Goal: Transaction & Acquisition: Purchase product/service

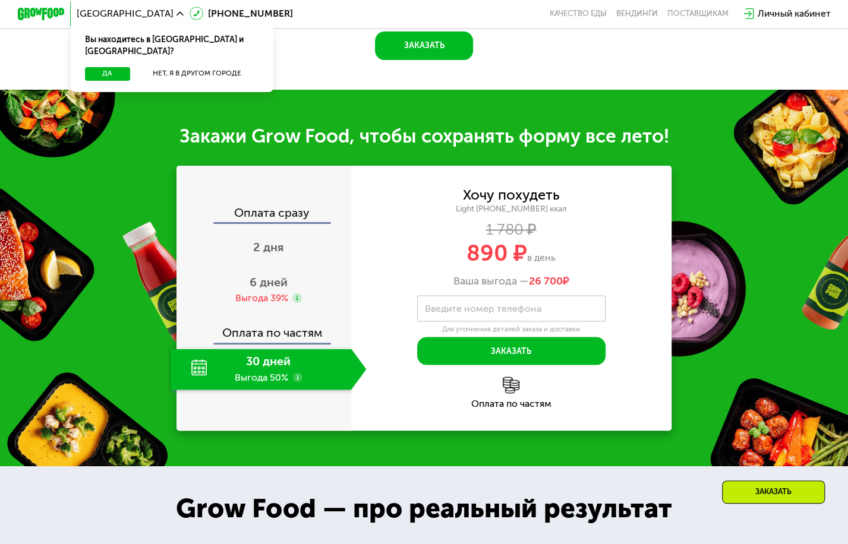
scroll to position [1010, 0]
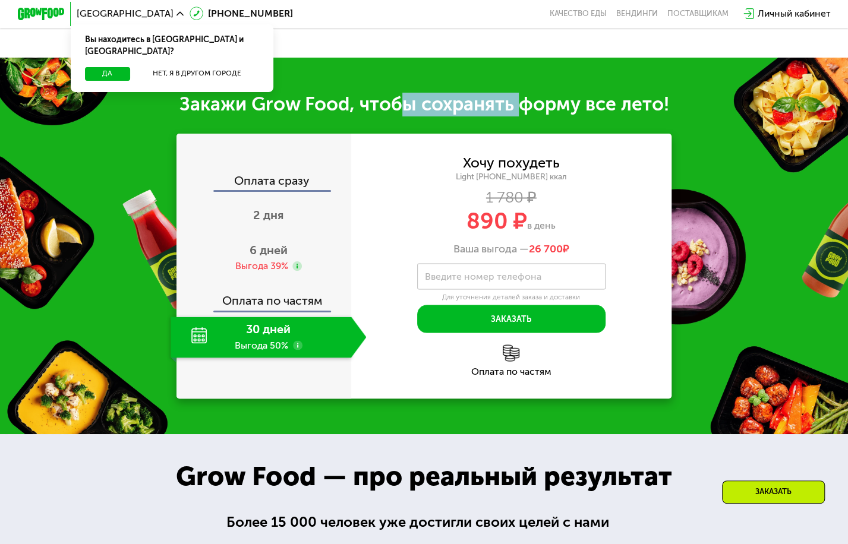
drag, startPoint x: 406, startPoint y: 220, endPoint x: 550, endPoint y: 217, distance: 143.8
click at [530, 116] on div "Закажи Grow Food, чтобы сохранять форму все лето!" at bounding box center [424, 105] width 848 height 24
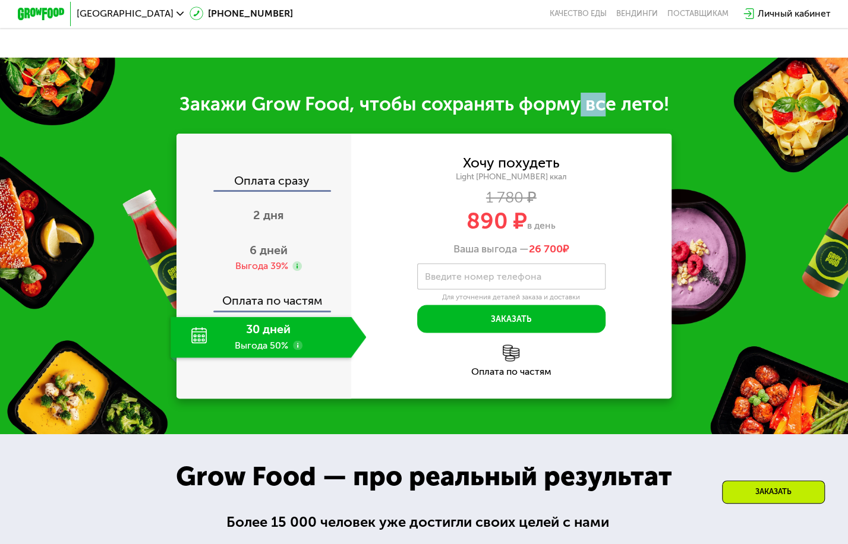
click at [609, 116] on div "Закажи Grow Food, чтобы сохранять форму все лето!" at bounding box center [424, 105] width 848 height 24
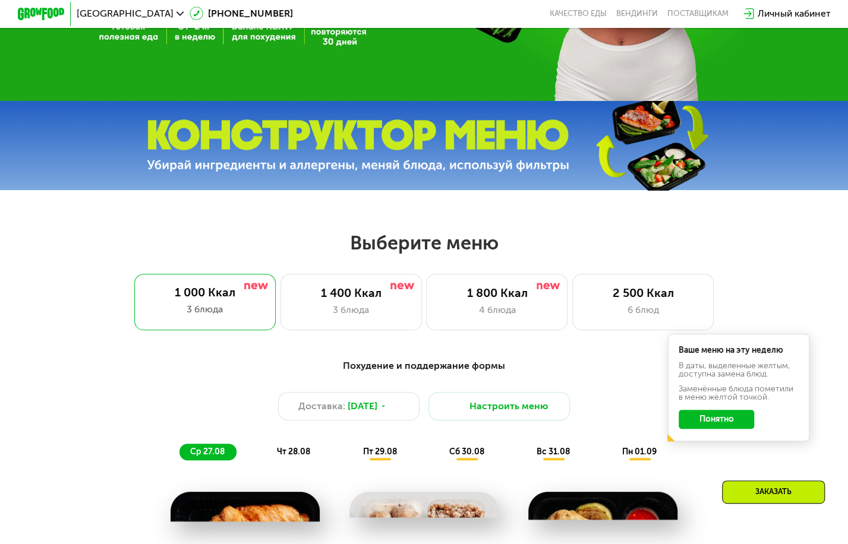
scroll to position [0, 0]
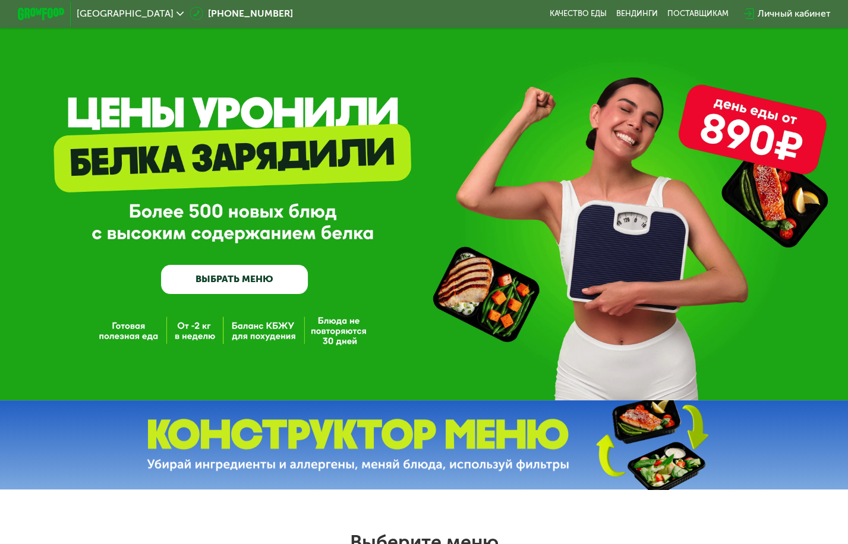
click at [804, 10] on div "Личный кабинет" at bounding box center [793, 14] width 73 height 14
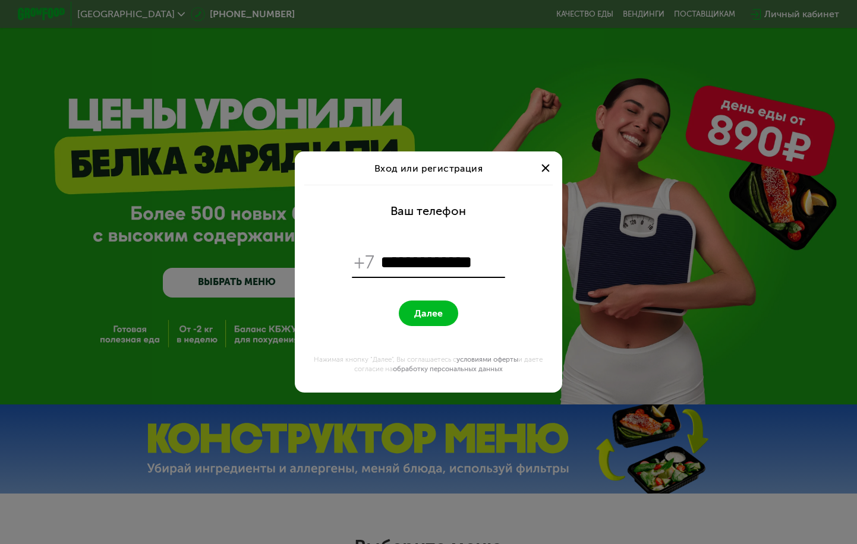
type input "**********"
click at [424, 301] on button "Далее" at bounding box center [428, 314] width 59 height 26
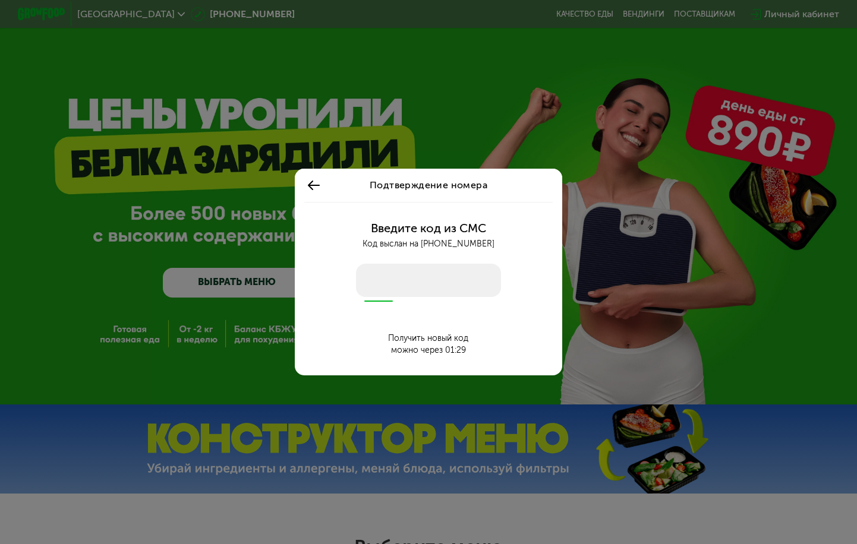
click at [413, 286] on input "number" at bounding box center [428, 280] width 145 height 33
type input "****"
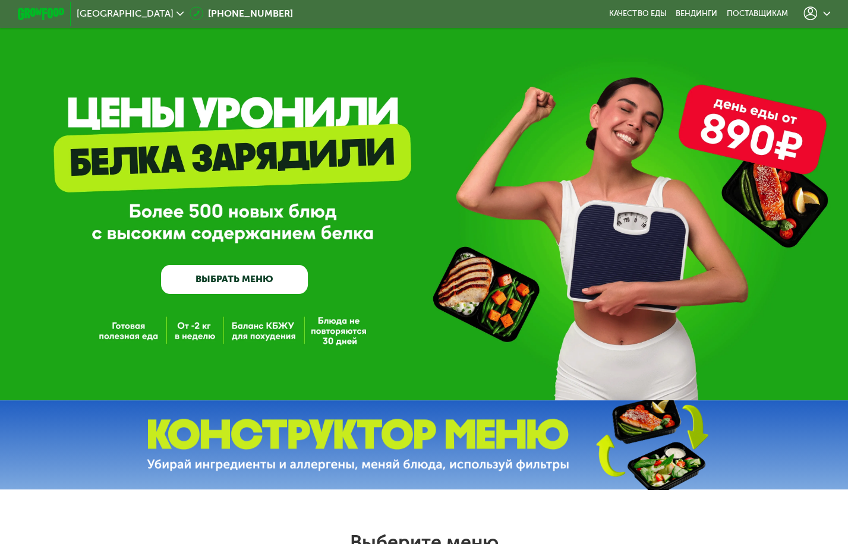
click at [254, 293] on link "ВЫБРАТЬ МЕНЮ" at bounding box center [234, 280] width 147 height 30
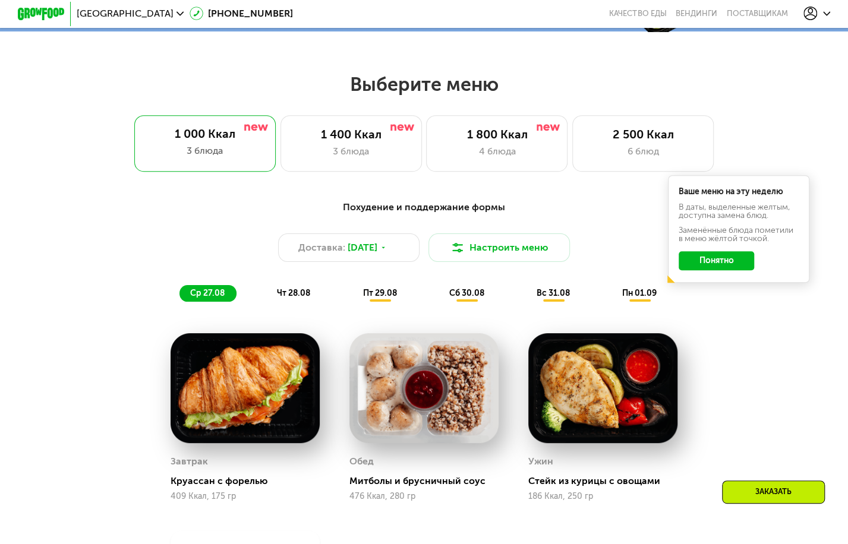
scroll to position [507, 0]
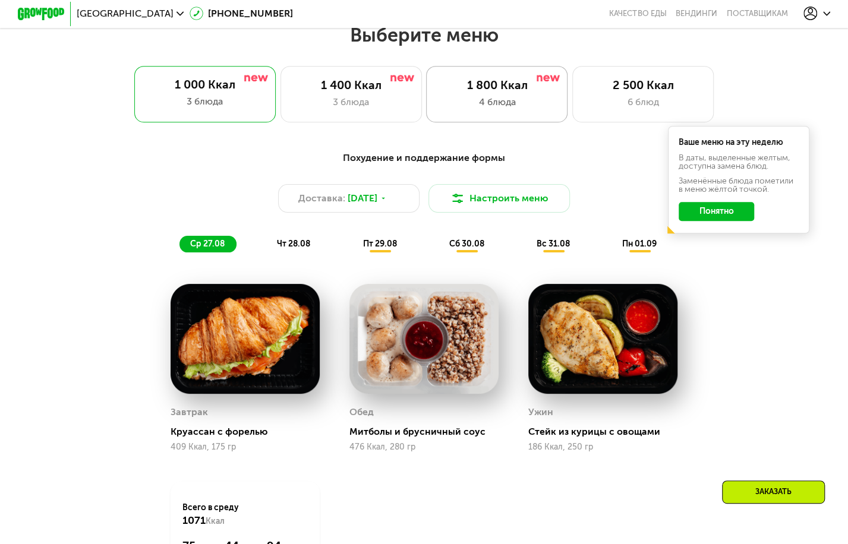
click at [536, 109] on div "4 блюда" at bounding box center [496, 102] width 116 height 14
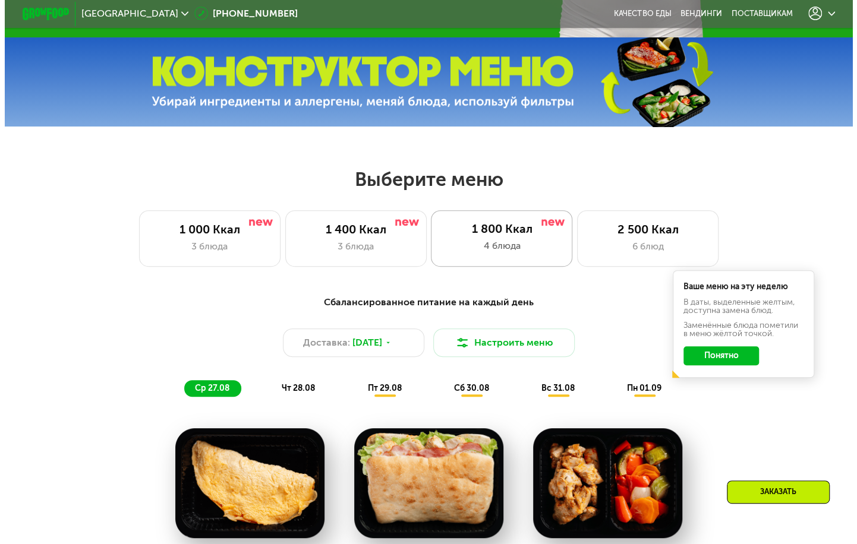
scroll to position [416, 0]
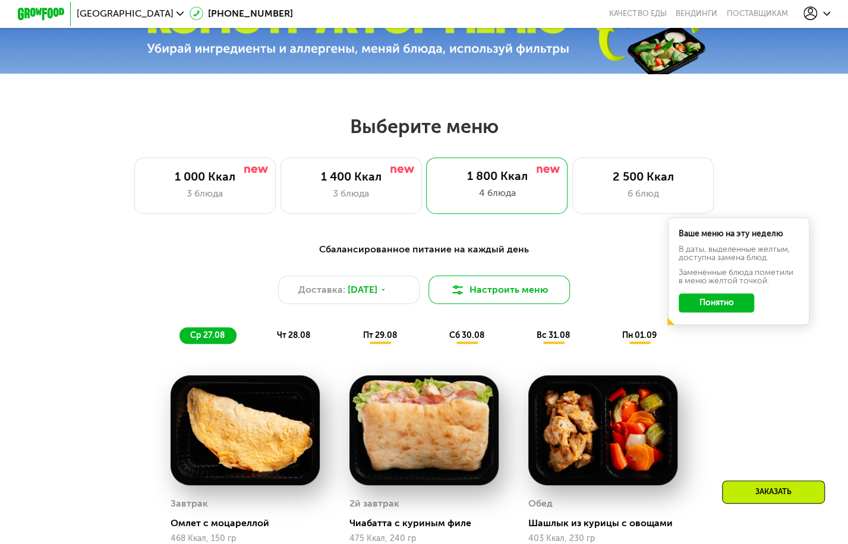
click at [495, 302] on button "Настроить меню" at bounding box center [498, 290] width 141 height 29
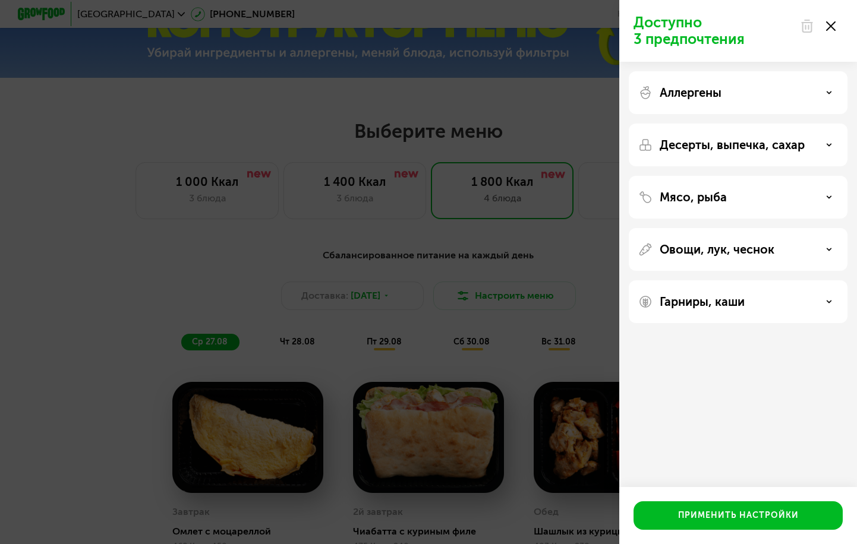
click at [816, 124] on div "Аллергены" at bounding box center [738, 145] width 219 height 43
click at [846, 124] on div "Аллергены" at bounding box center [738, 145] width 219 height 43
click at [831, 91] on use at bounding box center [829, 92] width 4 height 2
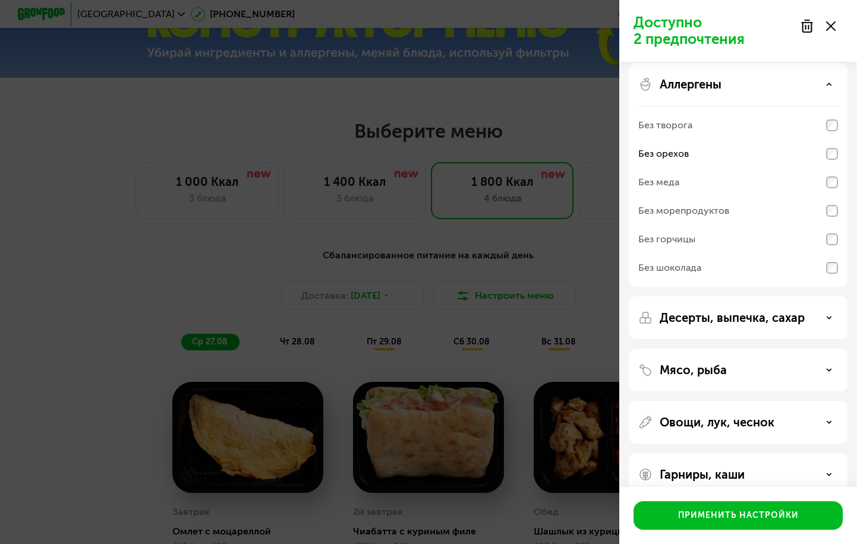
scroll to position [0, 0]
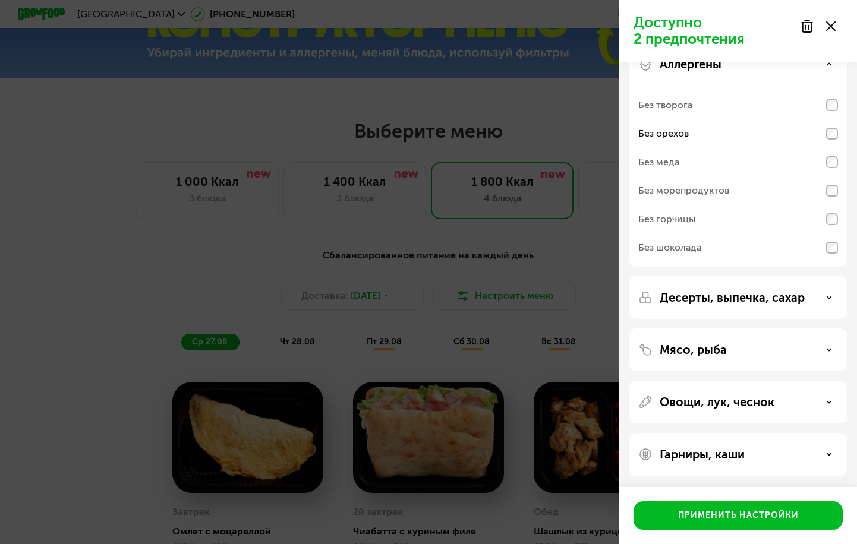
click at [800, 292] on p "Десерты, выпечка, сахар" at bounding box center [731, 298] width 145 height 14
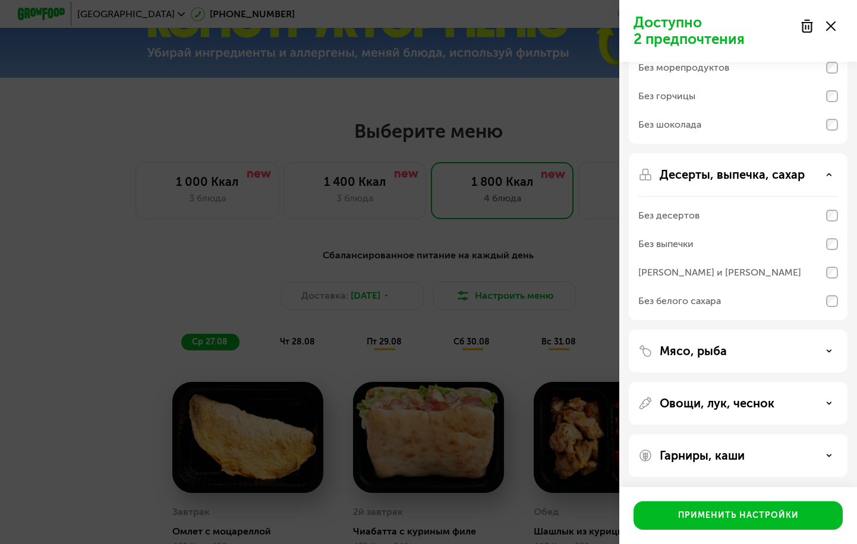
scroll to position [153, 0]
click at [714, 381] on div "Мясо, рыба" at bounding box center [738, 402] width 219 height 43
click at [722, 344] on p "Мясо, рыба" at bounding box center [692, 350] width 67 height 14
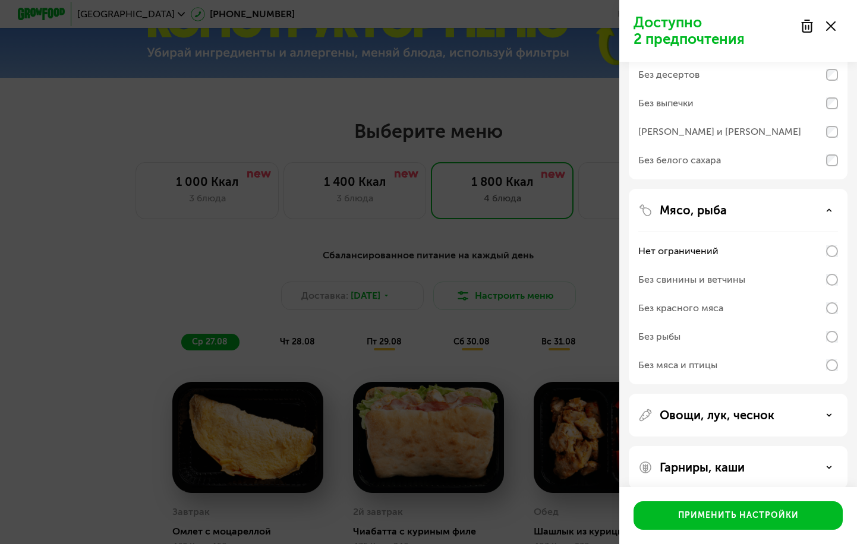
scroll to position [305, 0]
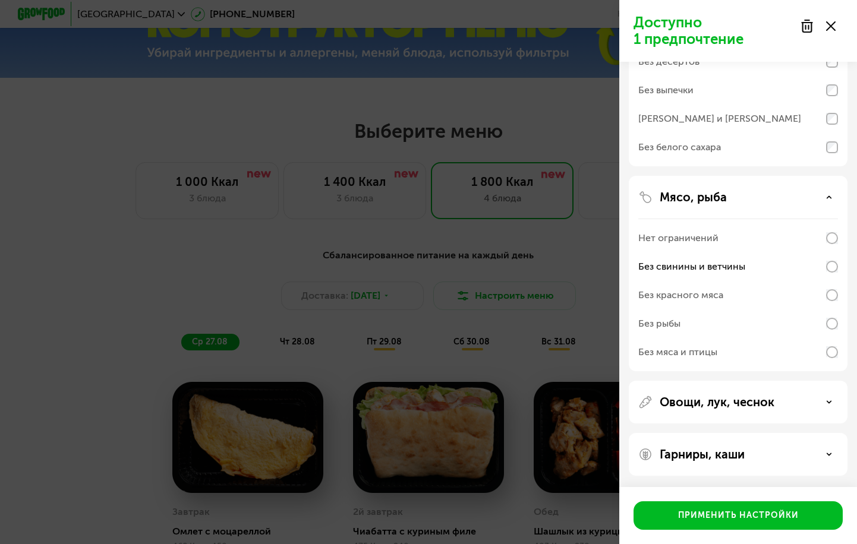
click at [741, 399] on p "Овощи, лук, чеснок" at bounding box center [716, 402] width 115 height 14
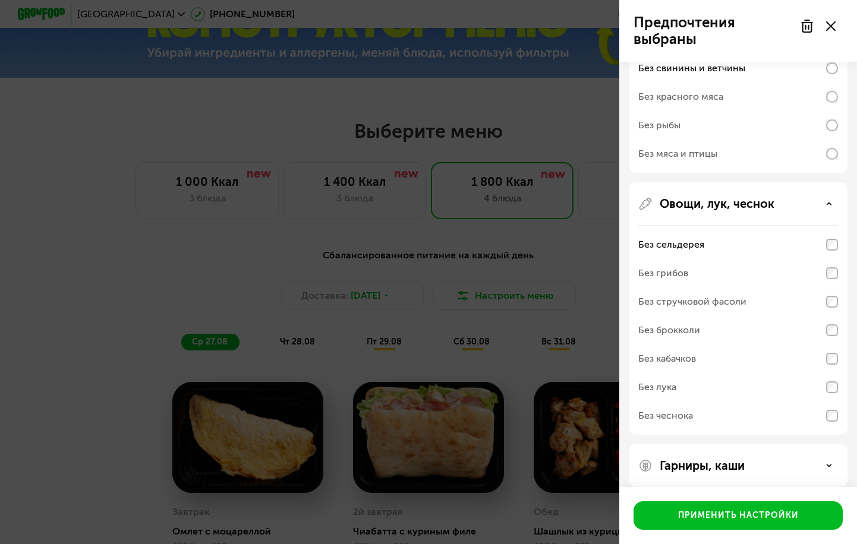
scroll to position [514, 0]
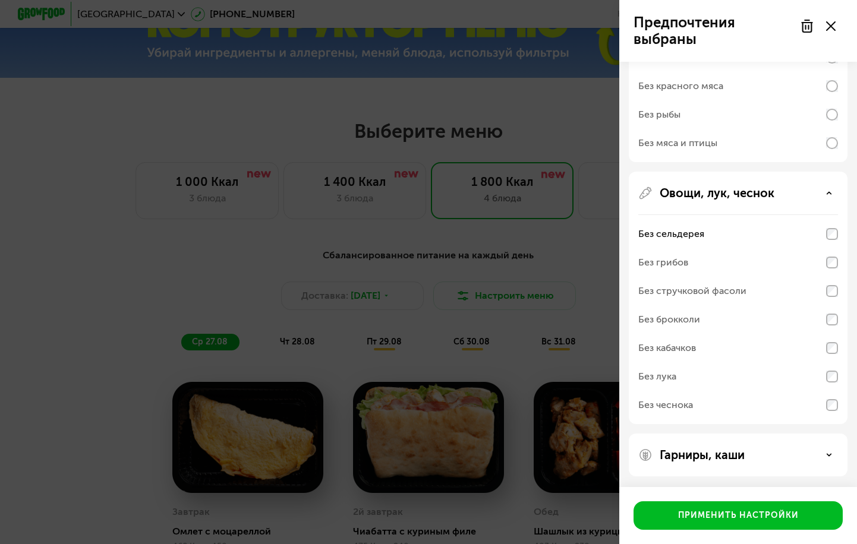
click at [712, 451] on p "Гарниры, каши" at bounding box center [701, 455] width 85 height 14
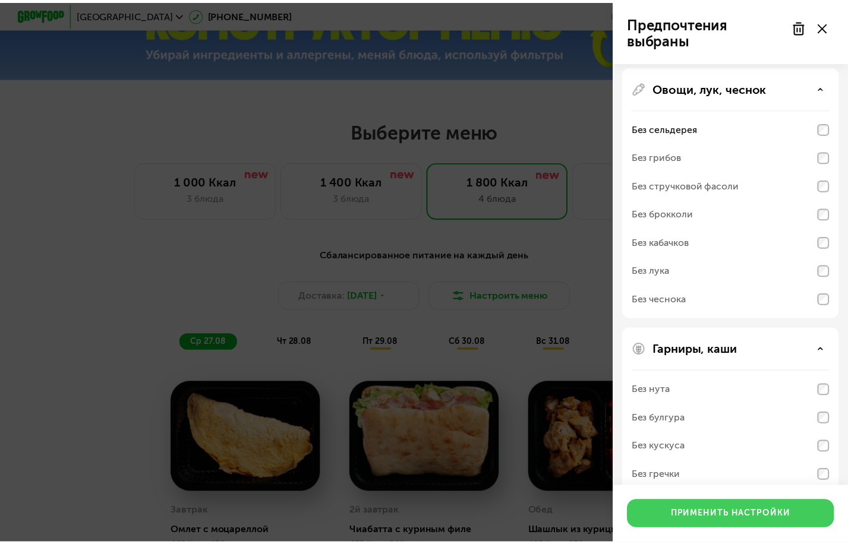
scroll to position [667, 0]
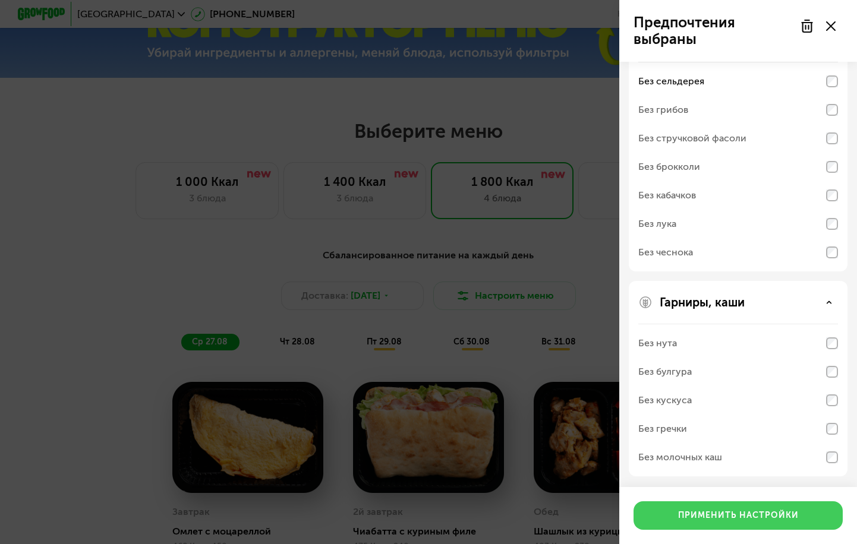
click at [744, 517] on div "Применить настройки" at bounding box center [738, 516] width 121 height 12
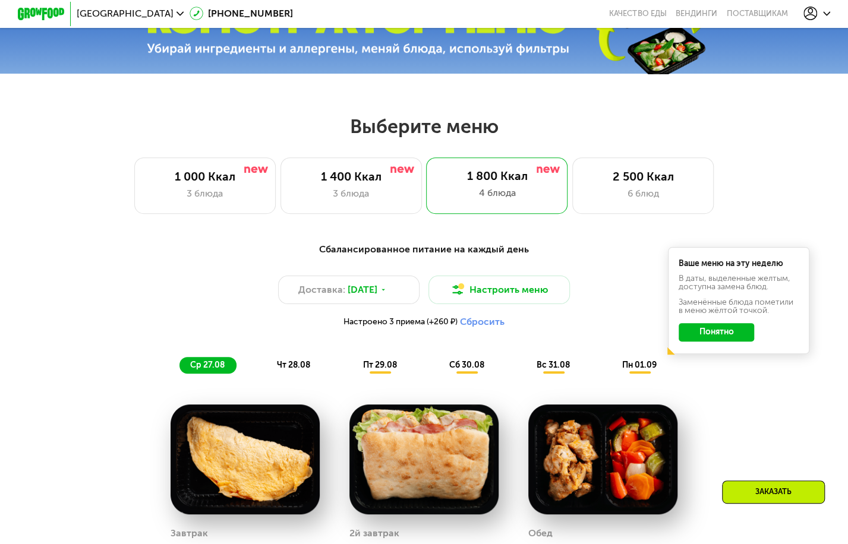
click at [721, 340] on button "Понятно" at bounding box center [715, 332] width 75 height 19
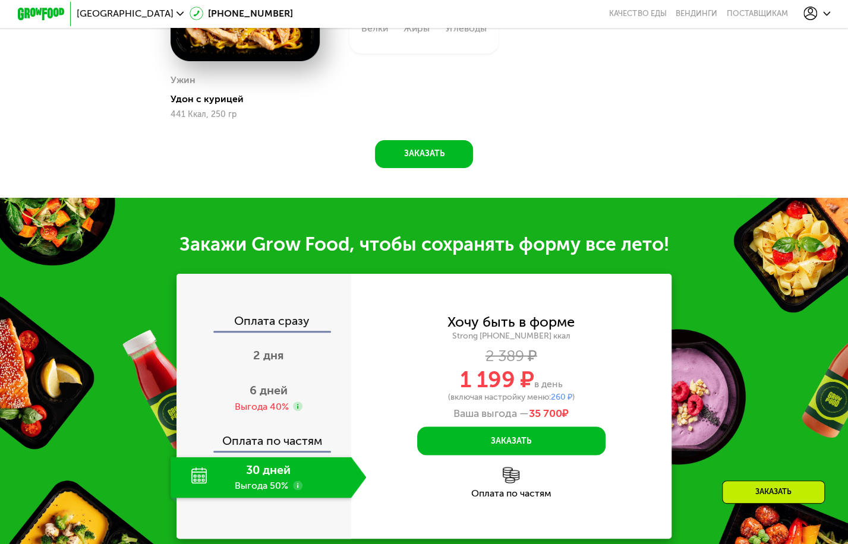
scroll to position [1069, 0]
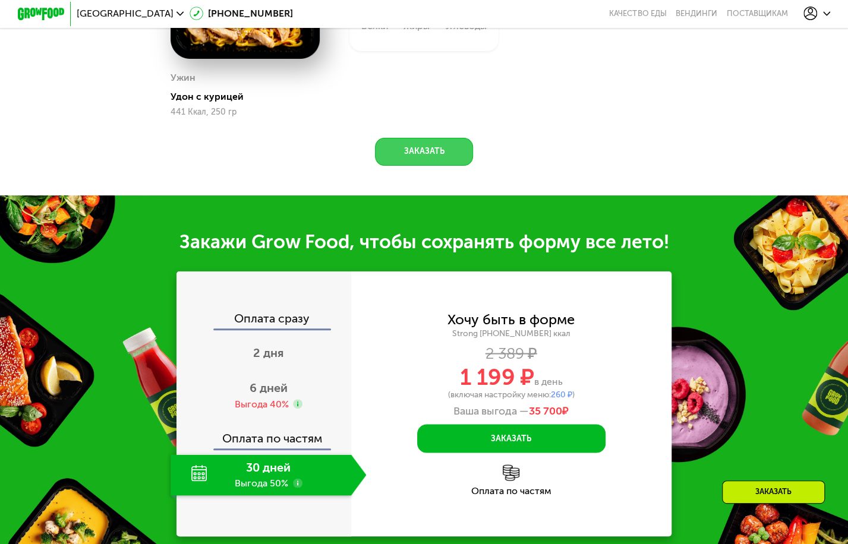
click at [425, 165] on button "Заказать" at bounding box center [424, 152] width 98 height 29
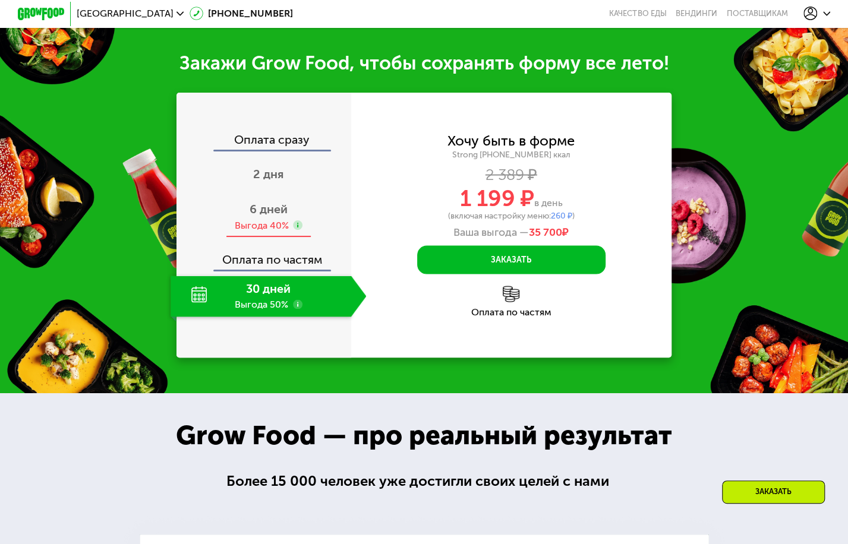
scroll to position [1276, 0]
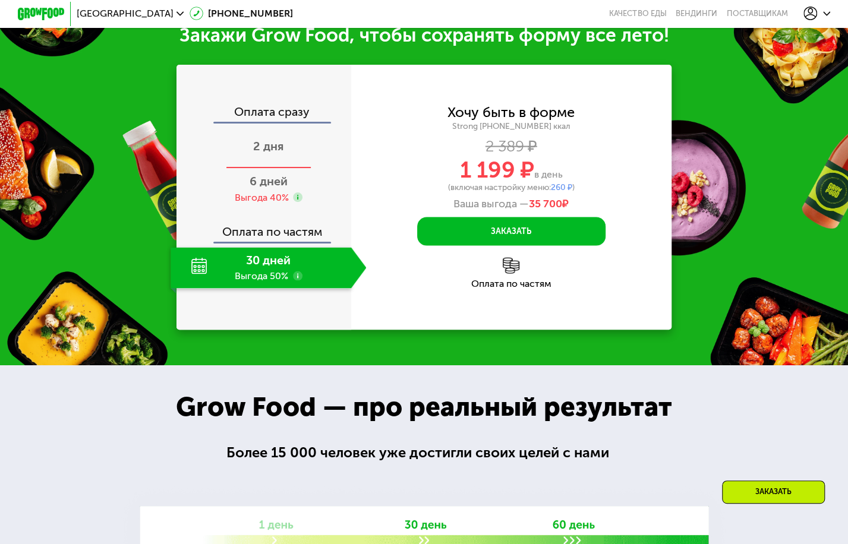
click at [270, 153] on span "2 дня" at bounding box center [268, 146] width 31 height 14
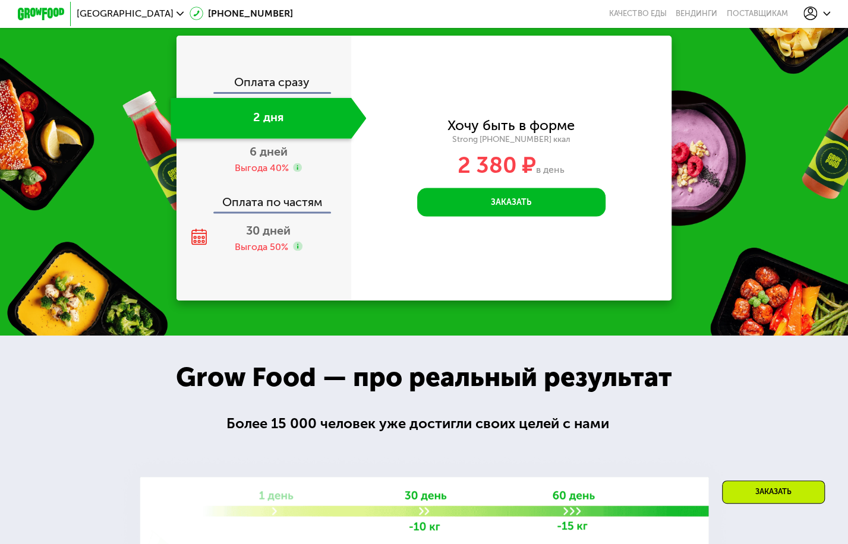
click at [277, 175] on div "Выгода 40%" at bounding box center [261, 168] width 54 height 13
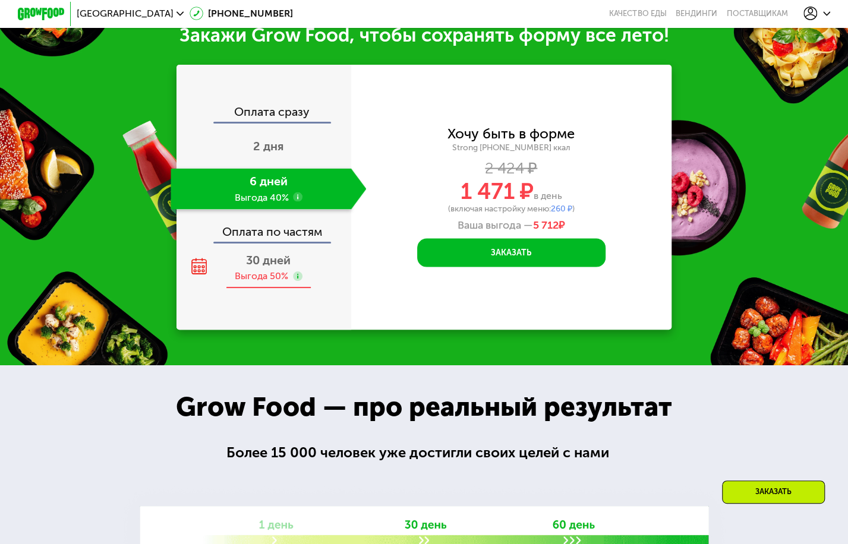
click at [274, 267] on span "30 дней" at bounding box center [268, 260] width 45 height 14
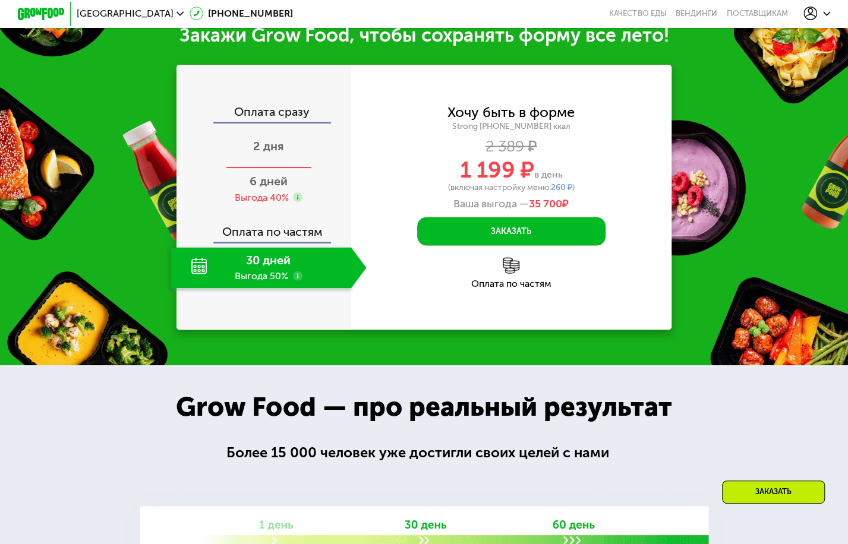
click at [265, 153] on span "2 дня" at bounding box center [268, 146] width 31 height 14
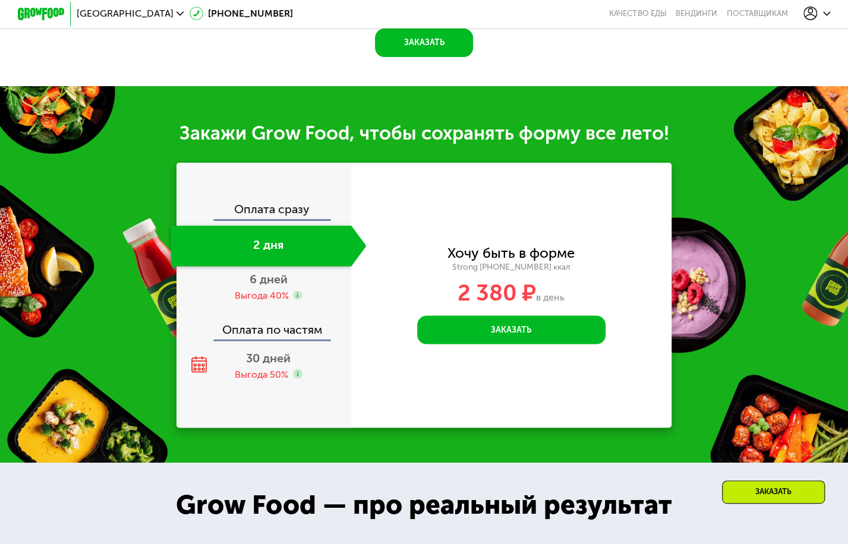
scroll to position [1157, 0]
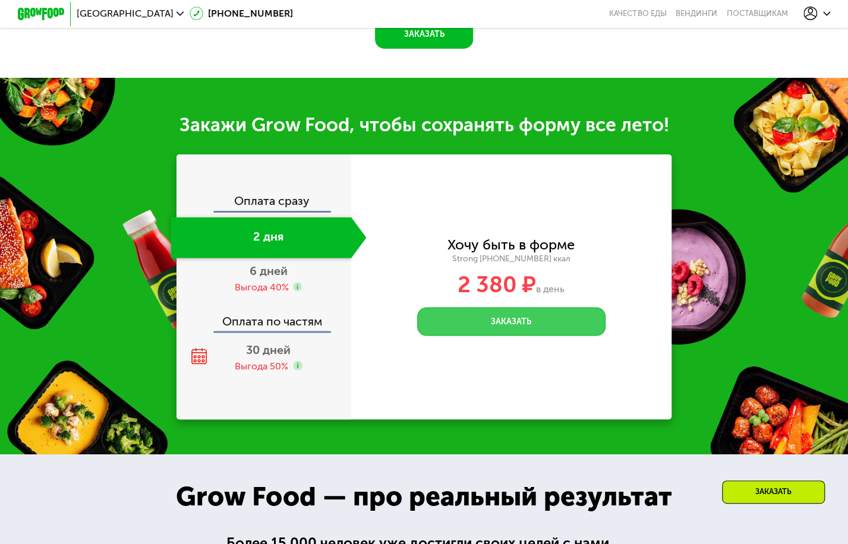
click at [538, 336] on button "Заказать" at bounding box center [511, 321] width 188 height 29
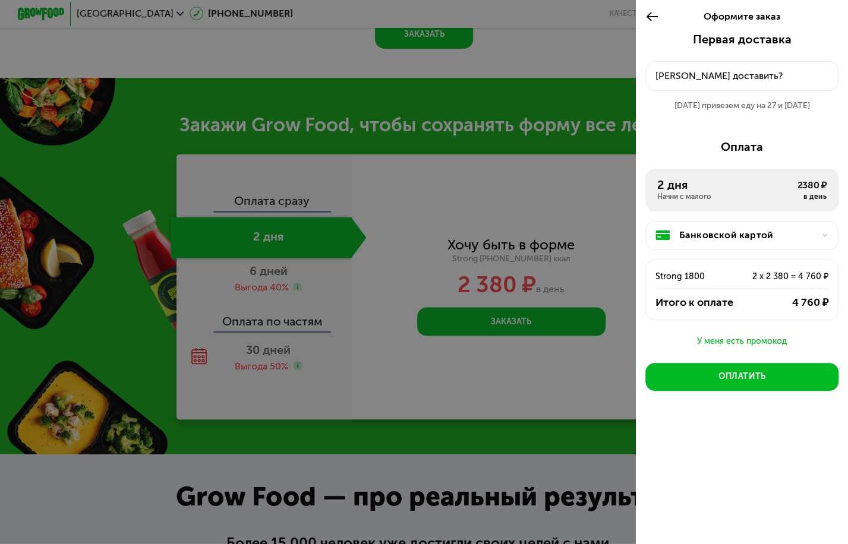
click at [719, 78] on div "[PERSON_NAME] доставить?" at bounding box center [741, 76] width 173 height 14
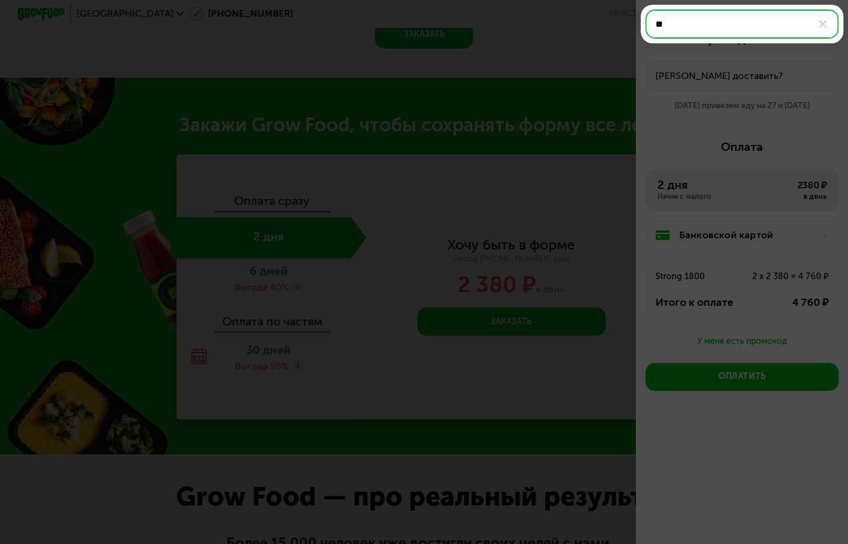
type input "*"
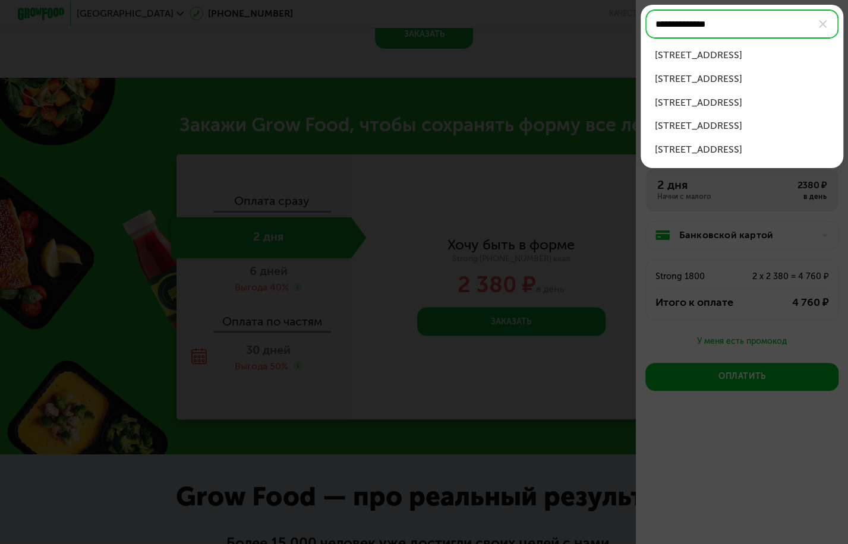
click at [760, 54] on div "[STREET_ADDRESS]" at bounding box center [742, 55] width 174 height 14
type input "**********"
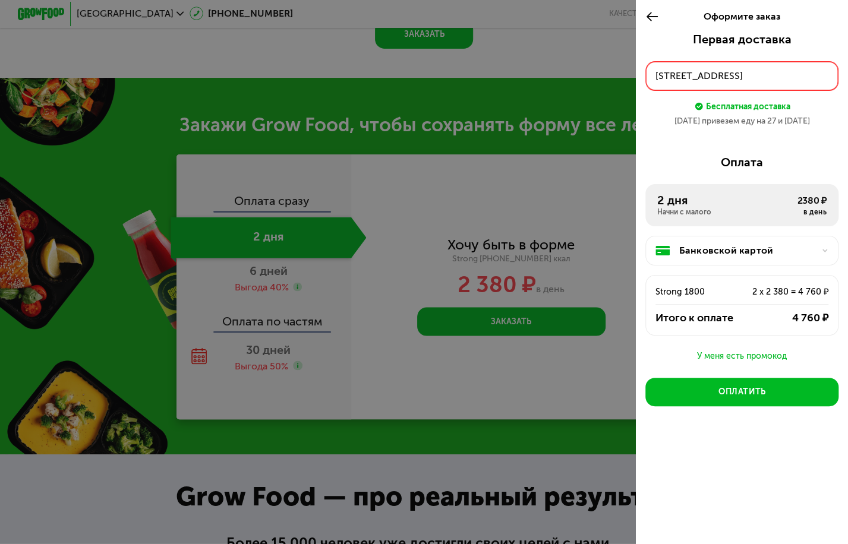
click at [777, 72] on div "[STREET_ADDRESS]" at bounding box center [741, 76] width 173 height 14
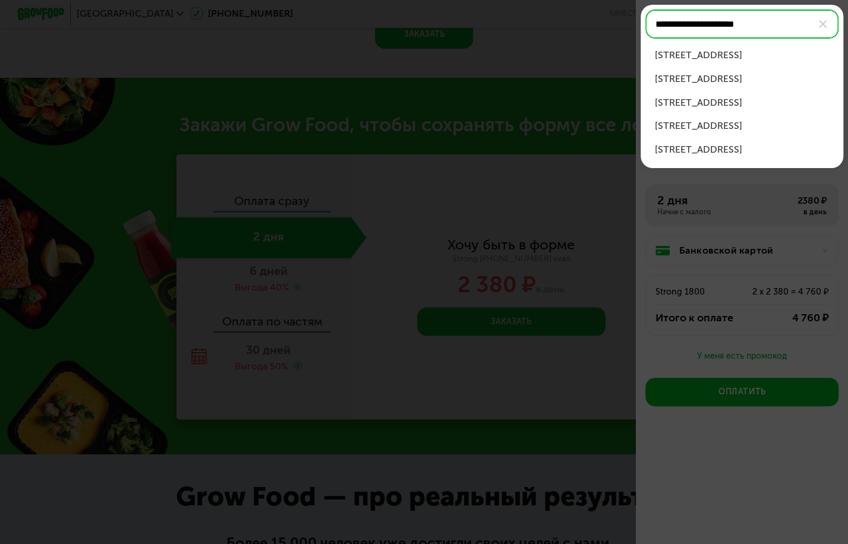
type input "**********"
click at [700, 51] on div "[STREET_ADDRESS]" at bounding box center [742, 55] width 174 height 14
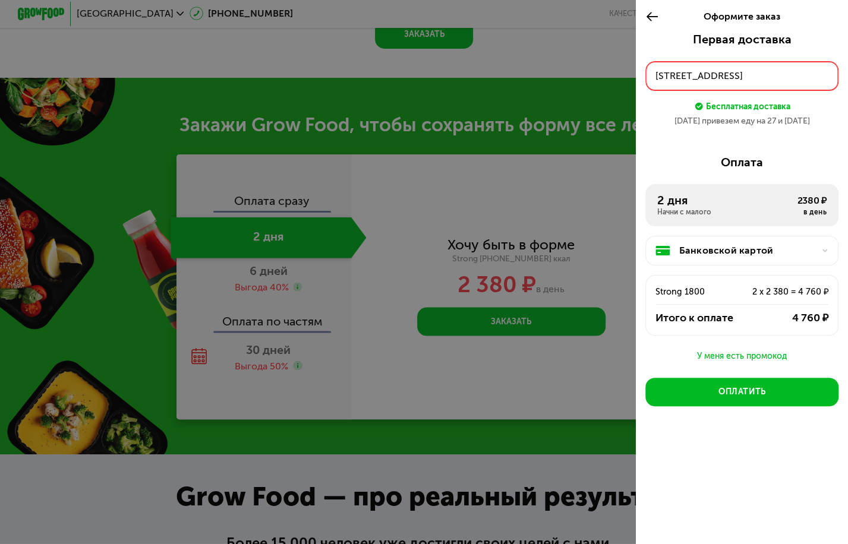
click at [803, 128] on div "Первая доставка [DATE] • 18:00-23:00 [STREET_ADDRESS] Бесплатная доставка [DATE…" at bounding box center [741, 84] width 193 height 103
click at [802, 120] on div "[DATE] привезем еду на 27 и [DATE]" at bounding box center [741, 121] width 193 height 12
drag, startPoint x: 726, startPoint y: 121, endPoint x: 782, endPoint y: 120, distance: 55.8
click at [782, 120] on div "[DATE] привезем еду на 27 и [DATE]" at bounding box center [741, 121] width 193 height 12
click at [790, 149] on div "Первая доставка [DATE] • 18:00-23:00 [STREET_ADDRESS] Бесплатная доставка [DATE…" at bounding box center [742, 253] width 212 height 441
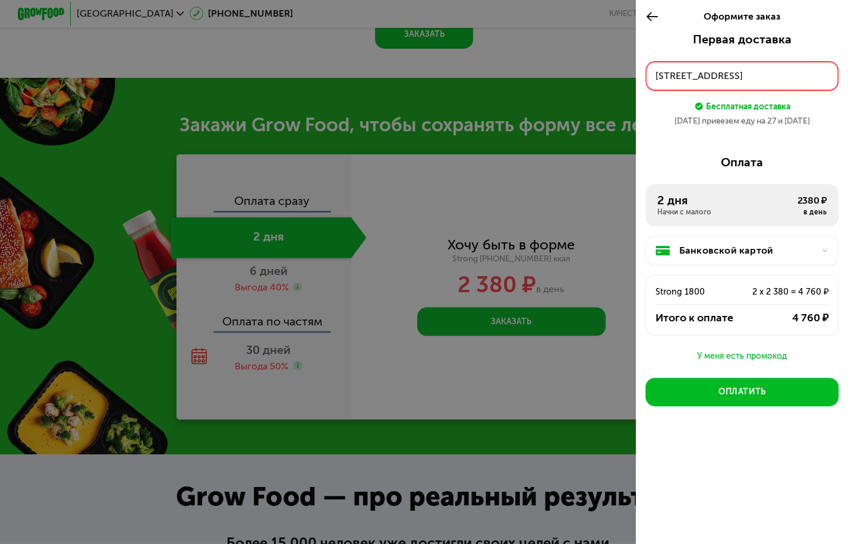
click at [724, 107] on div "Бесплатная доставка" at bounding box center [748, 106] width 84 height 13
drag, startPoint x: 764, startPoint y: 108, endPoint x: 771, endPoint y: 127, distance: 20.9
click at [765, 109] on div "Бесплатная доставка" at bounding box center [748, 106] width 84 height 13
click at [772, 136] on div "Первая доставка [DATE] • 18:00-23:00 [STREET_ADDRESS] Бесплатная доставка [DATE…" at bounding box center [741, 84] width 193 height 103
click at [733, 132] on div "Первая доставка [DATE] • 18:00-23:00 [STREET_ADDRESS] Бесплатная доставка [DATE…" at bounding box center [741, 84] width 193 height 103
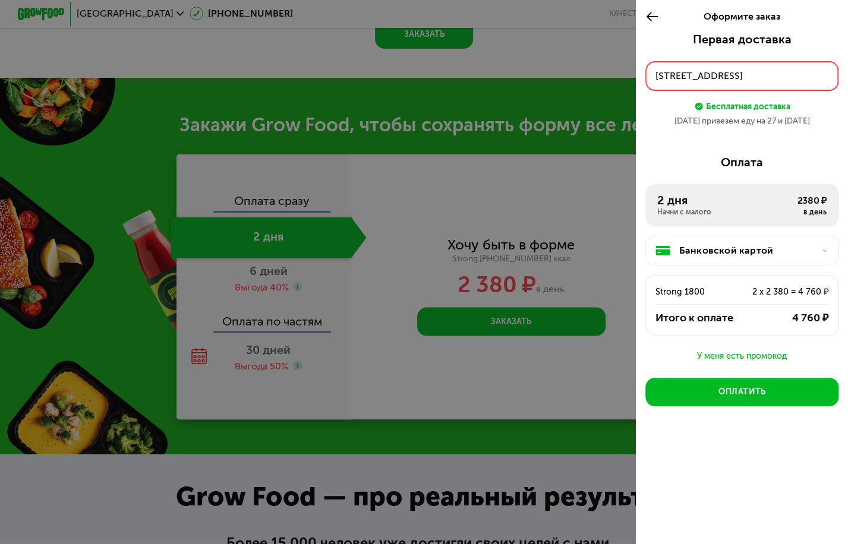
click at [746, 166] on div "Оплата" at bounding box center [741, 163] width 193 height 14
drag, startPoint x: 723, startPoint y: 456, endPoint x: 763, endPoint y: 411, distance: 60.6
click at [723, 455] on div "Первая доставка [DATE] • 18:00-23:00 [STREET_ADDRESS] Бесплатная доставка [DATE…" at bounding box center [742, 253] width 212 height 441
click at [724, 127] on div "[DATE] привезем еду на 27 и [DATE]" at bounding box center [741, 121] width 193 height 12
click at [746, 128] on div "Первая доставка [DATE] • 18:00-23:00 [STREET_ADDRESS] Бесплатная доставка [DATE…" at bounding box center [741, 84] width 193 height 103
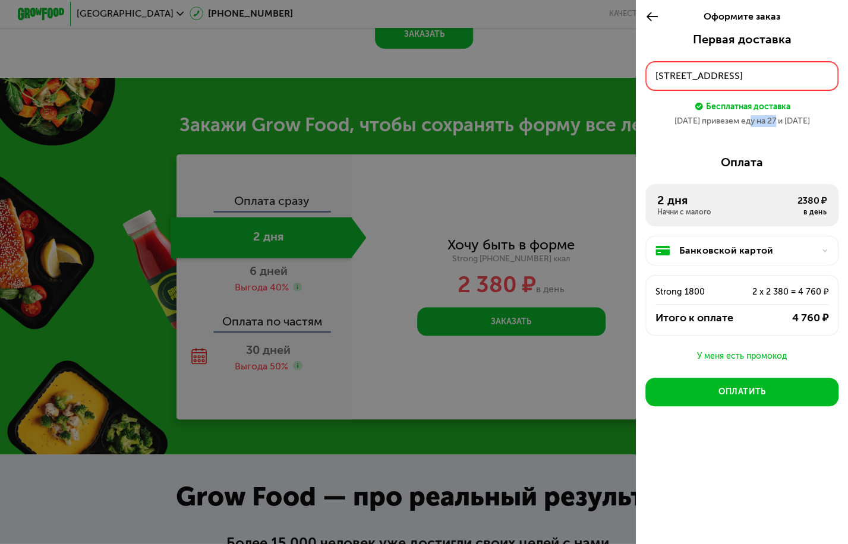
drag, startPoint x: 749, startPoint y: 115, endPoint x: 775, endPoint y: 117, distance: 26.8
click at [775, 117] on div "Первая доставка [DATE] • 18:00-23:00 [STREET_ADDRESS] Бесплатная доставка [DATE…" at bounding box center [741, 84] width 193 height 103
click at [795, 125] on div "[DATE] привезем еду на 27 и [DATE]" at bounding box center [741, 121] width 193 height 12
click at [813, 127] on div "[DATE] привезем еду на 27 и [DATE]" at bounding box center [741, 121] width 193 height 12
click at [749, 122] on div "[DATE] привезем еду на 27 и [DATE]" at bounding box center [741, 121] width 193 height 12
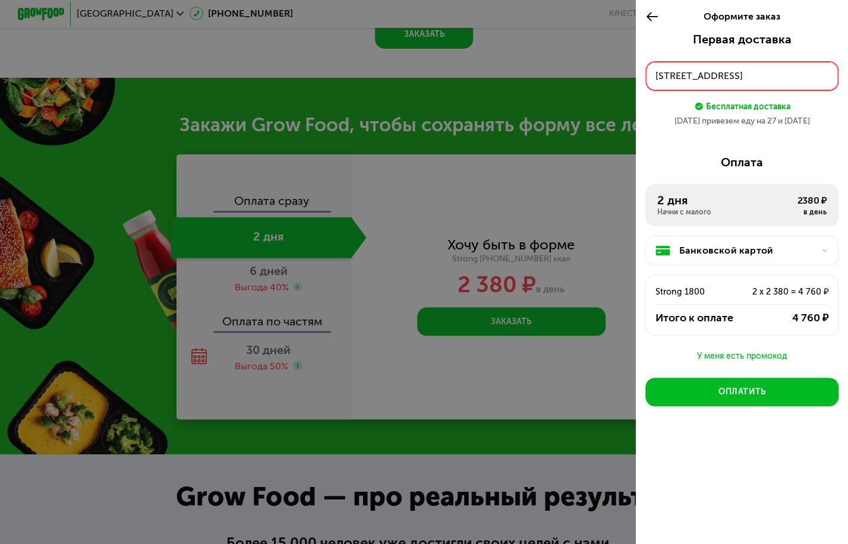
click at [746, 108] on div "Бесплатная доставка" at bounding box center [748, 106] width 84 height 13
drag, startPoint x: 785, startPoint y: 108, endPoint x: 788, endPoint y: 118, distance: 11.3
click at [785, 108] on div "Бесплатная доставка" at bounding box center [748, 106] width 84 height 13
